Goal: Communication & Community: Answer question/provide support

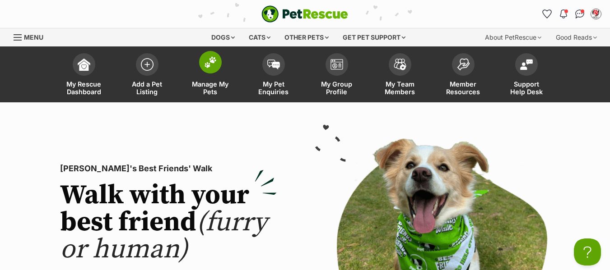
click at [207, 85] on span "Manage My Pets" at bounding box center [210, 87] width 41 height 15
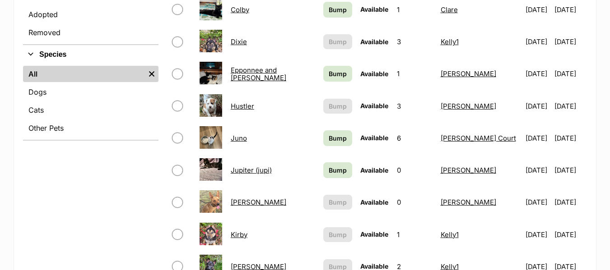
scroll to position [406, 0]
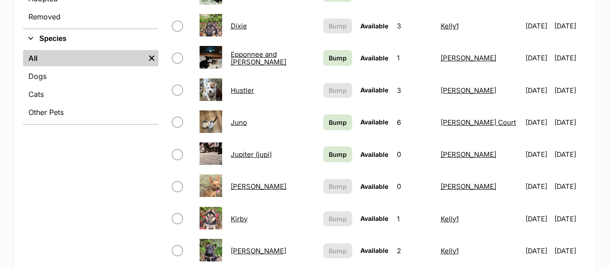
click at [242, 25] on link "Dixie" at bounding box center [239, 26] width 16 height 9
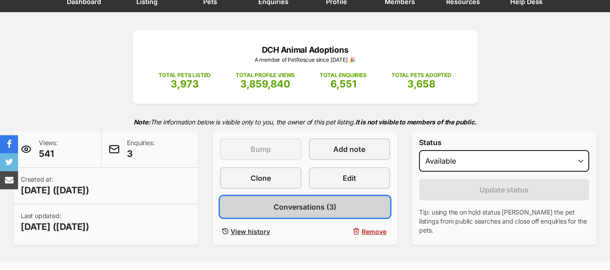
click at [308, 209] on span "Conversations (3)" at bounding box center [305, 207] width 63 height 11
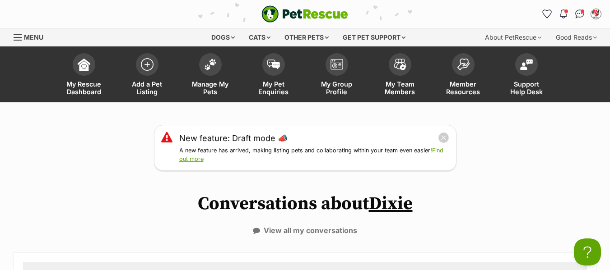
click at [19, 36] on div "Menu" at bounding box center [18, 37] width 9 height 7
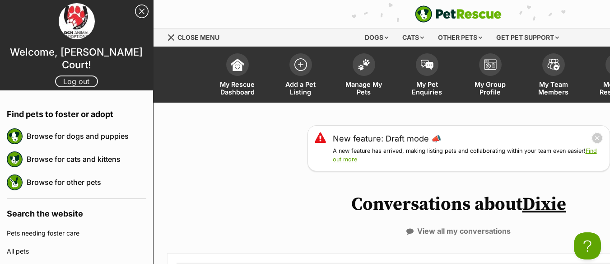
click at [74, 75] on link "Log out" at bounding box center [76, 81] width 43 height 12
